Goal: Communication & Community: Answer question/provide support

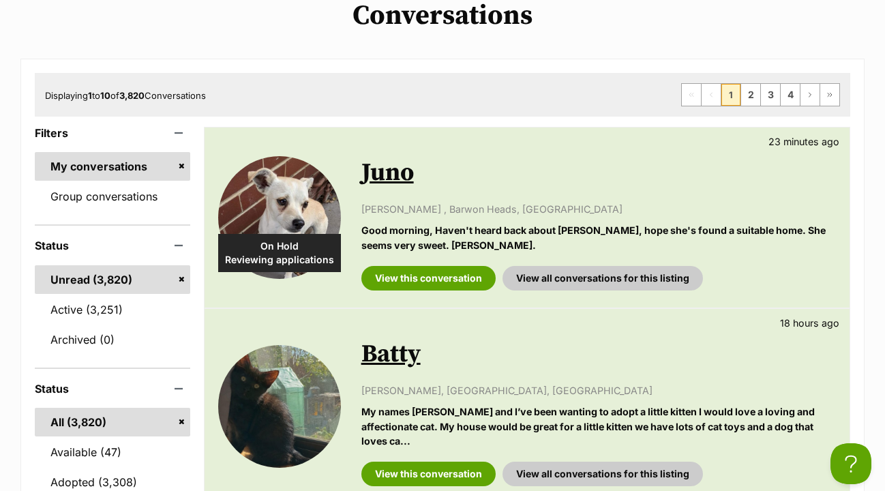
scroll to position [183, 0]
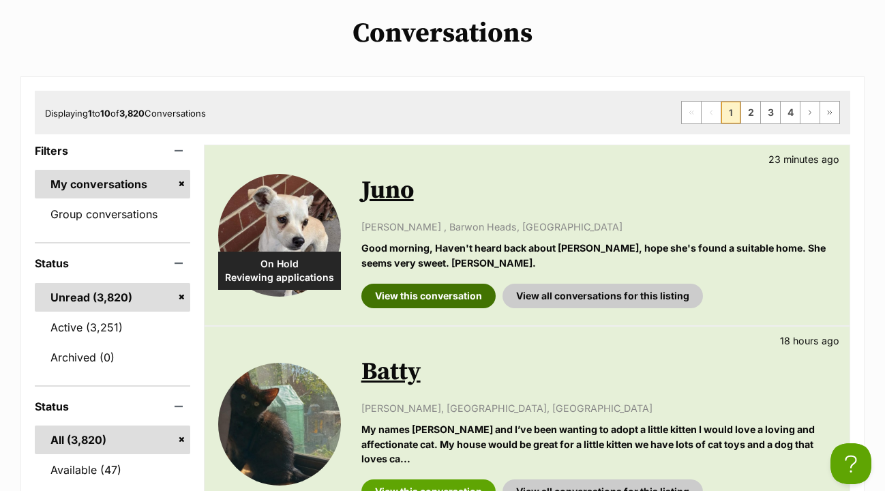
click at [450, 284] on link "View this conversation" at bounding box center [429, 296] width 134 height 25
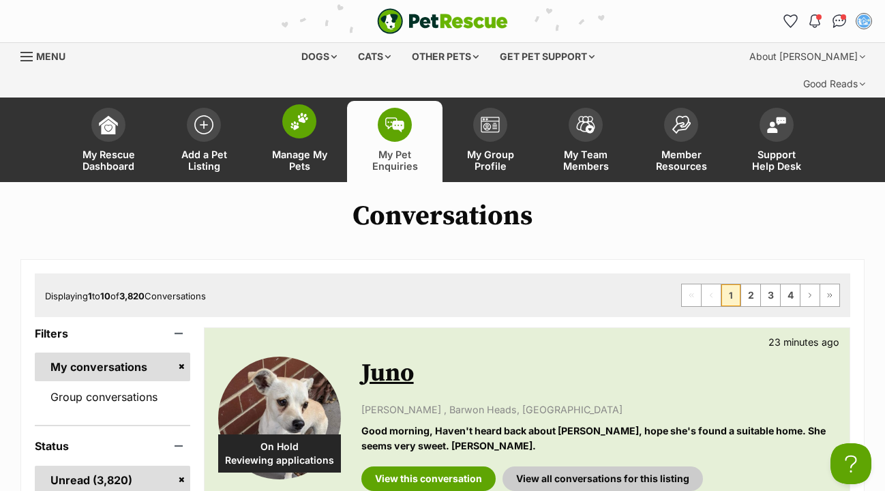
scroll to position [0, 0]
click at [302, 113] on img at bounding box center [299, 122] width 19 height 18
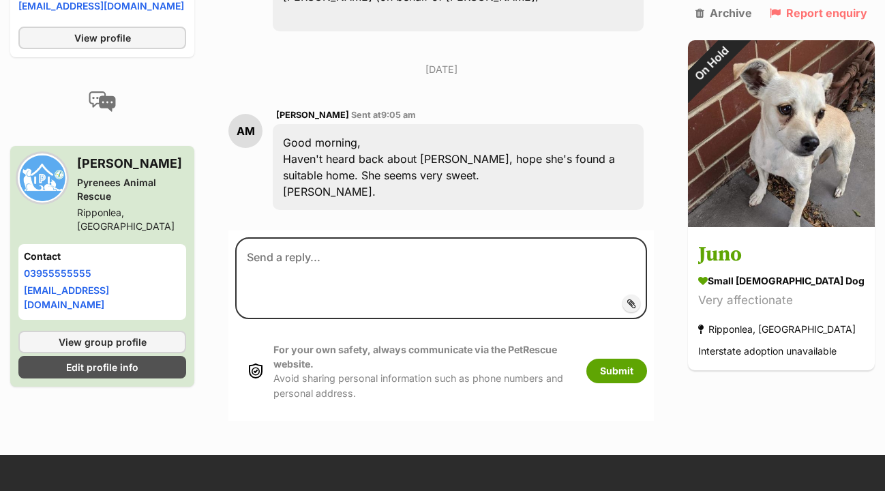
scroll to position [1085, 0]
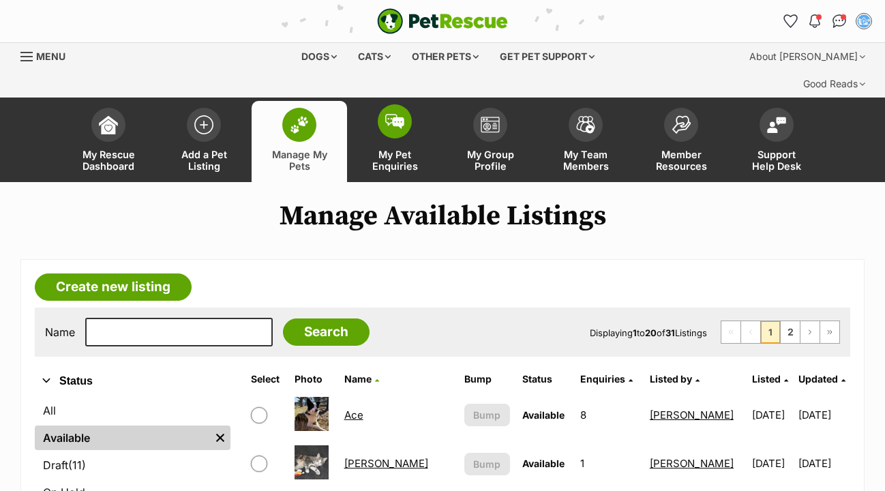
click at [390, 114] on img at bounding box center [394, 121] width 19 height 15
